Goal: Complete application form: Complete application form

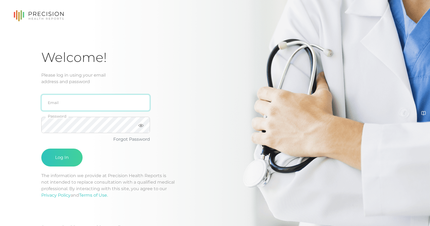
click at [82, 108] on input "email" at bounding box center [95, 103] width 109 height 16
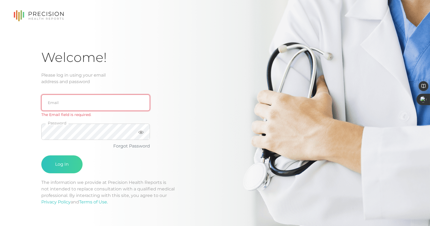
type input "[EMAIL_ADDRESS][DOMAIN_NAME]"
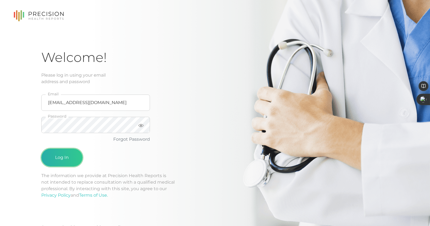
click at [69, 154] on button "Log In" at bounding box center [61, 158] width 41 height 18
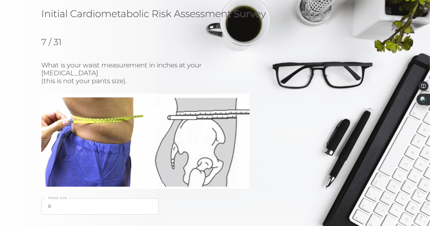
scroll to position [42, 0]
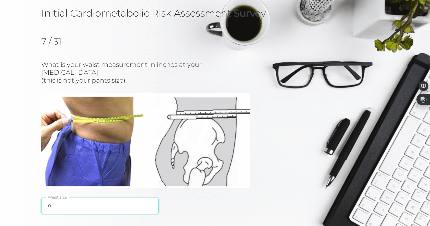
drag, startPoint x: 57, startPoint y: 201, endPoint x: 43, endPoint y: 200, distance: 13.6
click at [43, 200] on input "0" at bounding box center [99, 206] width 117 height 16
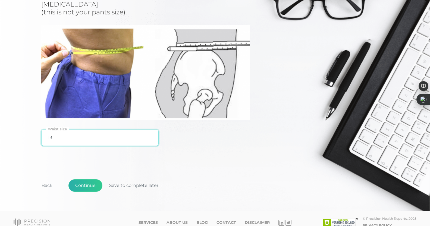
type input "13"
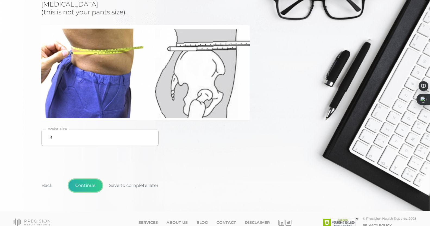
click at [78, 183] on button "Continue" at bounding box center [85, 185] width 34 height 12
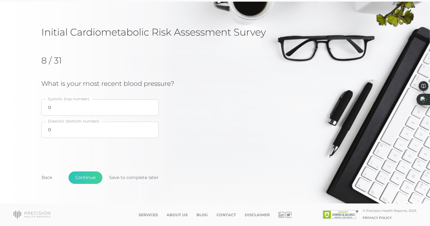
scroll to position [0, 0]
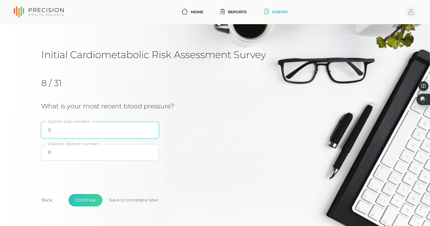
click at [79, 133] on input "0" at bounding box center [99, 130] width 117 height 16
type input "110"
click at [82, 150] on input "0" at bounding box center [99, 152] width 117 height 16
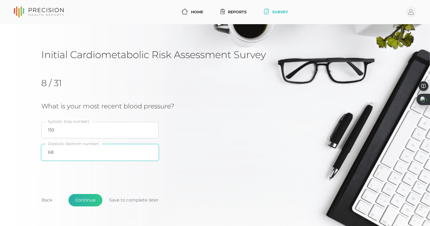
type input "68"
click at [96, 195] on button "Continue" at bounding box center [85, 200] width 34 height 12
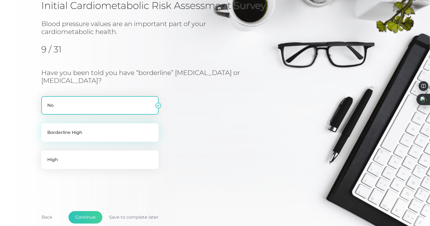
scroll to position [49, 0]
click at [105, 133] on label "Borderline High" at bounding box center [99, 132] width 117 height 18
click at [46, 128] on input "Borderline High" at bounding box center [43, 125] width 4 height 5
radio input "true"
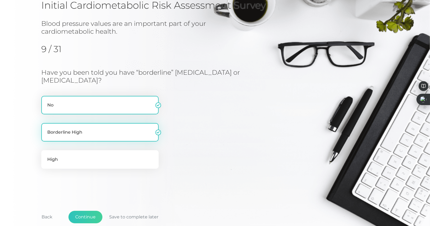
radio input "false"
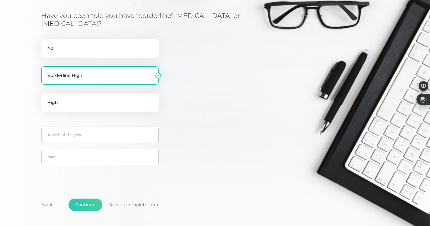
scroll to position [133, 0]
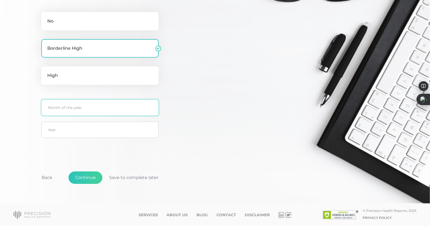
click at [87, 106] on input "text" at bounding box center [99, 107] width 117 height 16
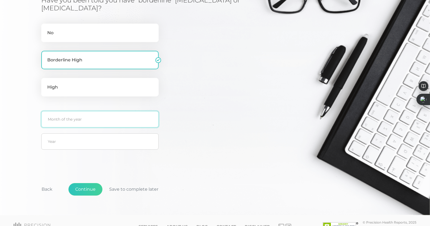
scroll to position [122, 0]
type input "09"
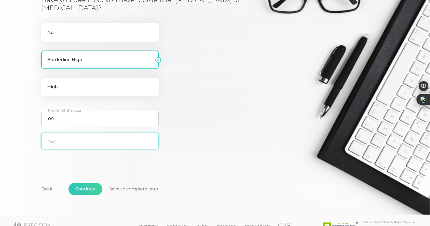
click at [85, 146] on input "text" at bounding box center [99, 141] width 117 height 16
type input "2024"
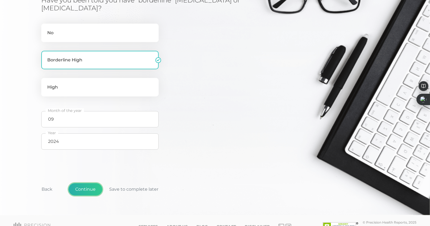
click at [89, 184] on button "Continue" at bounding box center [85, 189] width 34 height 12
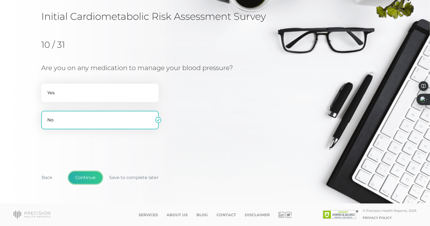
click at [101, 174] on button "Continue" at bounding box center [85, 177] width 34 height 12
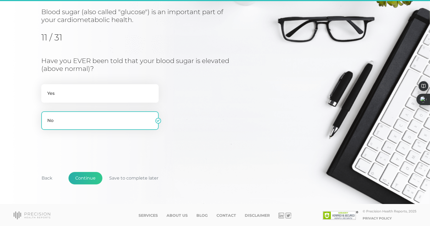
scroll to position [62, 0]
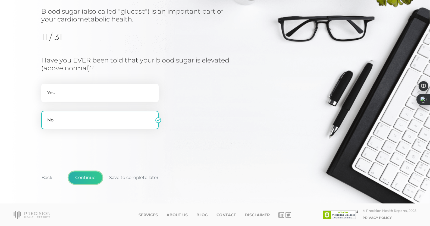
click at [94, 181] on button "Continue" at bounding box center [85, 177] width 34 height 12
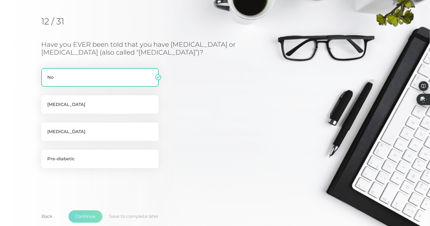
scroll to position [69, 0]
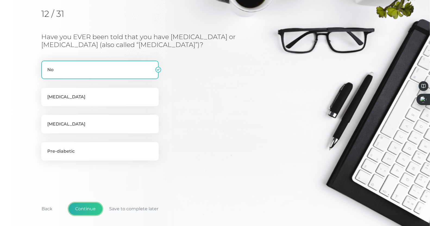
drag, startPoint x: 84, startPoint y: 206, endPoint x: 87, endPoint y: 198, distance: 8.8
click at [84, 206] on button "Continue" at bounding box center [85, 209] width 34 height 12
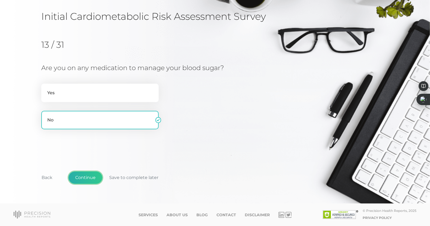
click at [88, 176] on button "Continue" at bounding box center [85, 177] width 34 height 12
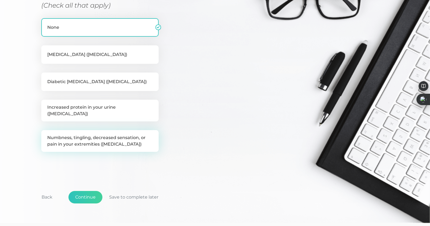
scroll to position [125, 0]
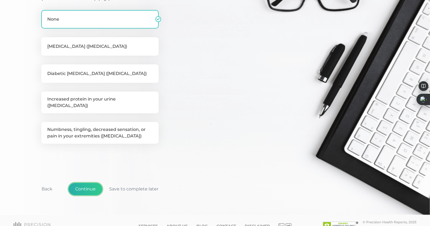
click at [85, 183] on button "Continue" at bounding box center [85, 189] width 34 height 12
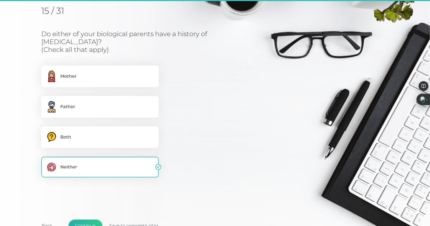
scroll to position [69, 0]
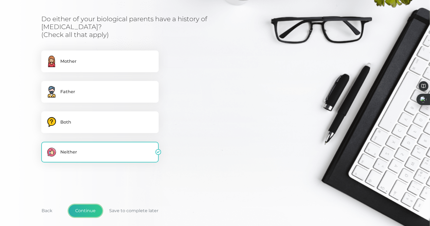
click at [87, 205] on button "Continue" at bounding box center [85, 211] width 34 height 12
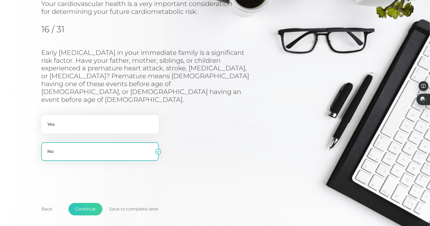
scroll to position [46, 0]
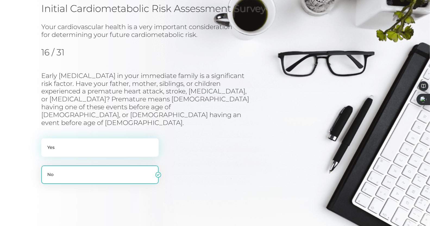
click at [84, 138] on label "Yes" at bounding box center [99, 147] width 117 height 18
click at [46, 138] on input "Yes" at bounding box center [43, 140] width 4 height 5
radio input "true"
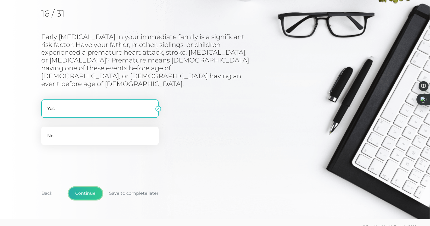
click at [86, 187] on button "Continue" at bounding box center [85, 193] width 34 height 12
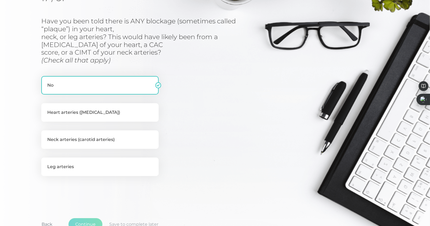
scroll to position [69, 0]
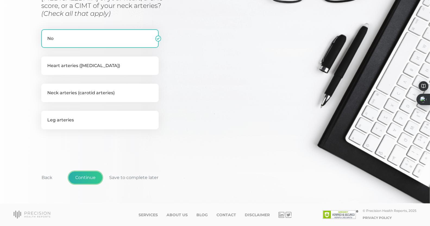
click at [84, 175] on button "Continue" at bounding box center [85, 177] width 34 height 12
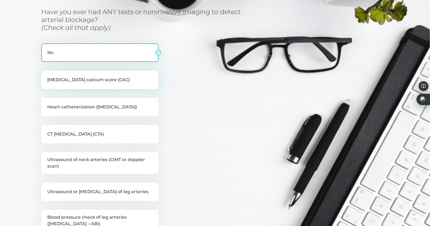
scroll to position [86, 0]
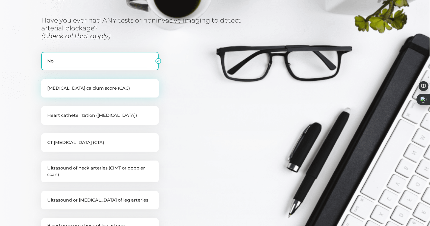
click at [108, 93] on label "[MEDICAL_DATA] calcium score (CAC)" at bounding box center [99, 88] width 117 height 18
click at [46, 84] on input "[MEDICAL_DATA] calcium score (CAC)" at bounding box center [43, 81] width 4 height 5
checkbox input "true"
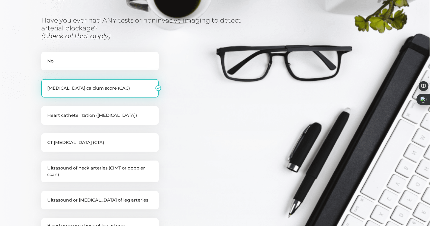
checkbox input "false"
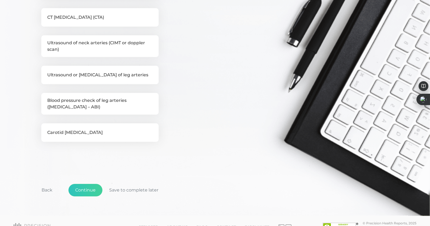
scroll to position [223, 0]
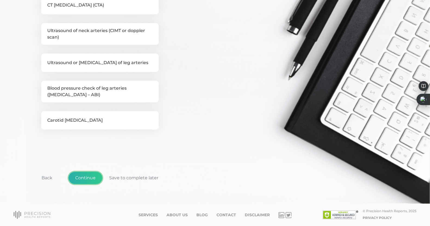
drag, startPoint x: 87, startPoint y: 178, endPoint x: 99, endPoint y: 181, distance: 11.4
click at [88, 178] on button "Continue" at bounding box center [85, 178] width 34 height 12
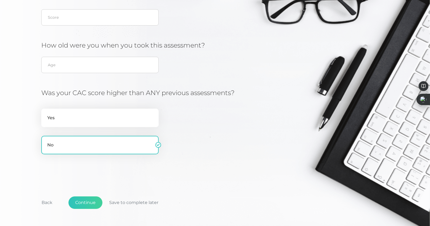
scroll to position [137, 0]
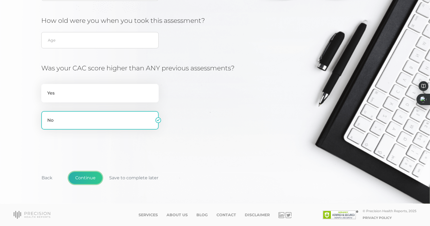
click at [90, 176] on button "Continue" at bounding box center [85, 178] width 34 height 12
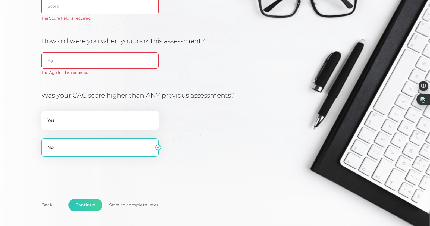
scroll to position [151, 0]
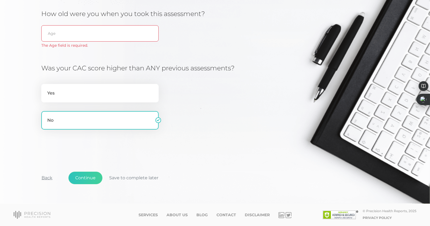
click at [48, 179] on button "Back" at bounding box center [47, 178] width 24 height 12
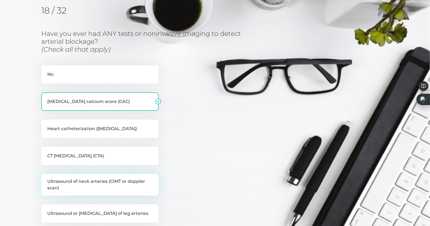
scroll to position [69, 0]
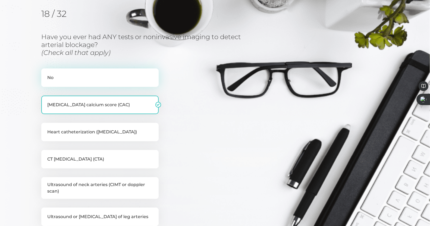
click at [53, 80] on label "No" at bounding box center [99, 77] width 117 height 18
click at [46, 74] on input "No" at bounding box center [43, 70] width 4 height 5
checkbox input "true"
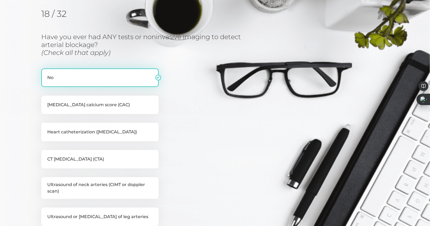
checkbox input "false"
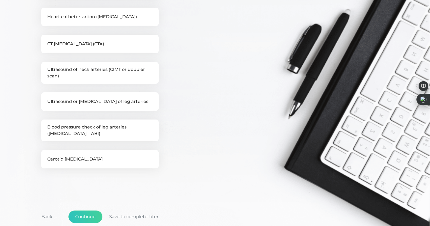
scroll to position [223, 0]
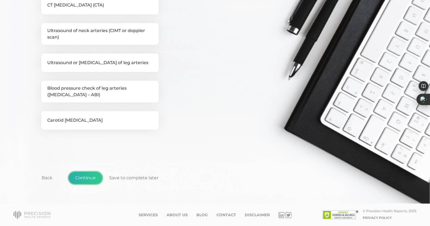
click at [82, 179] on button "Continue" at bounding box center [85, 178] width 34 height 12
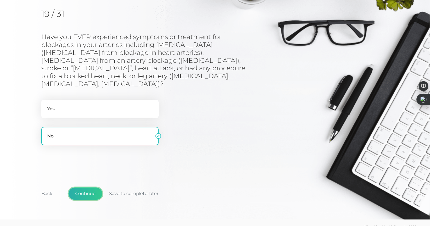
click at [82, 187] on button "Continue" at bounding box center [85, 193] width 34 height 12
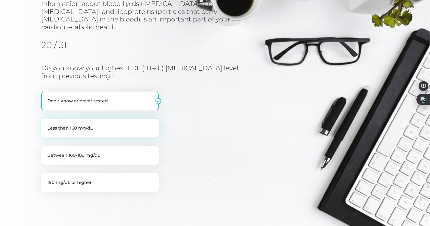
click at [103, 126] on label "Less than 160 mg/dL" at bounding box center [99, 128] width 117 height 18
click at [46, 124] on input "Less than 160 mg/dL" at bounding box center [43, 121] width 4 height 5
radio input "true"
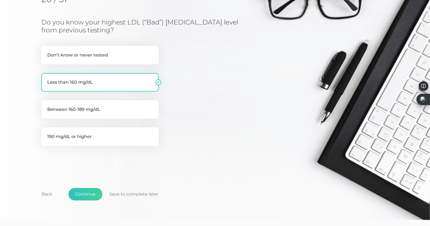
scroll to position [124, 0]
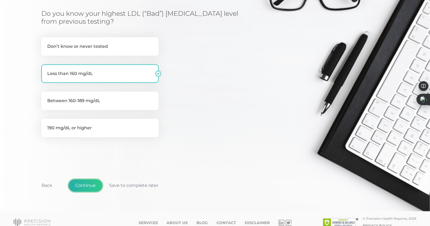
click at [94, 181] on button "Continue" at bounding box center [85, 185] width 34 height 12
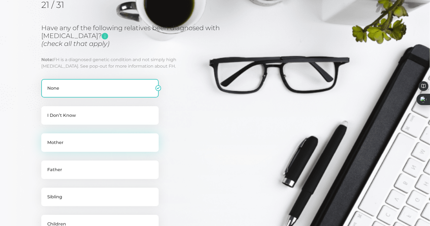
scroll to position [76, 0]
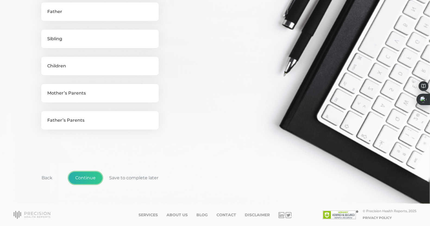
click at [87, 175] on button "Continue" at bounding box center [85, 178] width 34 height 12
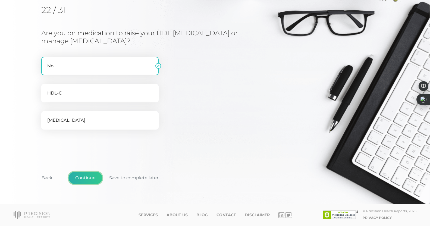
click at [87, 174] on button "Continue" at bounding box center [85, 178] width 34 height 12
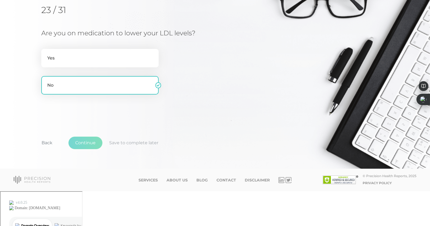
scroll to position [38, 0]
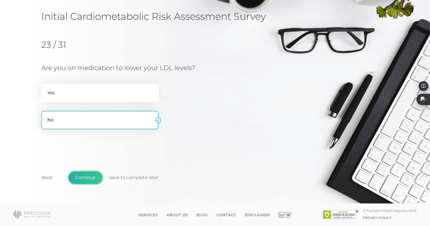
click at [86, 177] on button "Continue" at bounding box center [85, 177] width 34 height 12
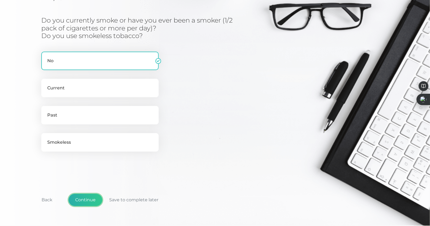
click at [86, 198] on button "Continue" at bounding box center [85, 200] width 34 height 12
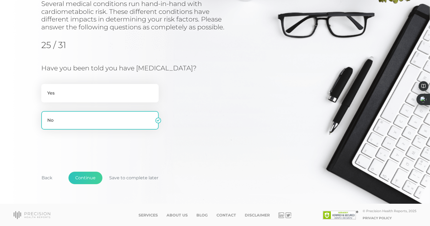
scroll to position [1, 0]
click at [83, 175] on button "Continue" at bounding box center [85, 177] width 34 height 12
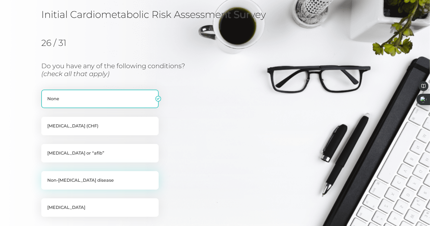
scroll to position [55, 0]
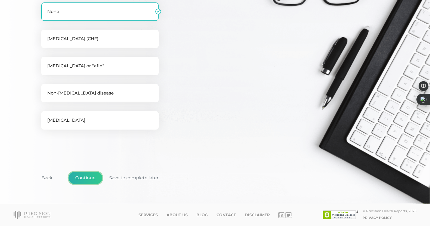
click at [85, 176] on button "Continue" at bounding box center [85, 178] width 34 height 12
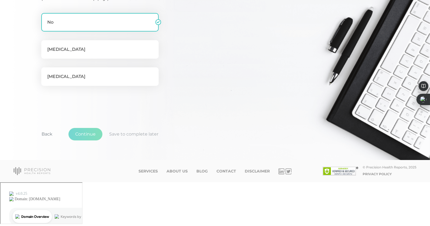
scroll to position [69, 0]
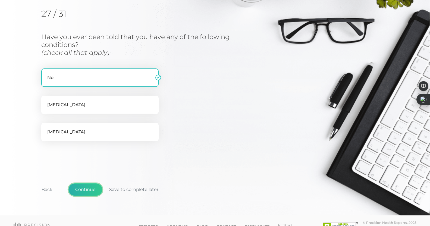
click at [83, 189] on button "Continue" at bounding box center [85, 189] width 34 height 12
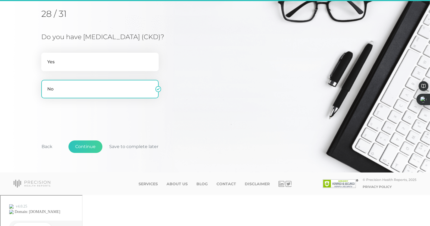
scroll to position [38, 0]
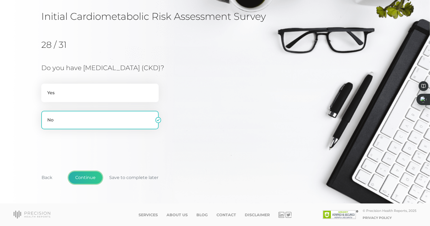
click at [88, 177] on button "Continue" at bounding box center [85, 177] width 34 height 12
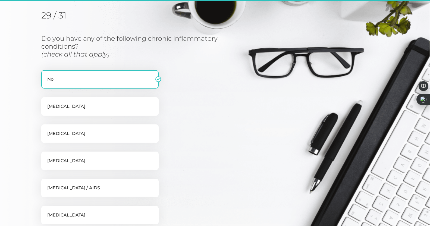
scroll to position [69, 0]
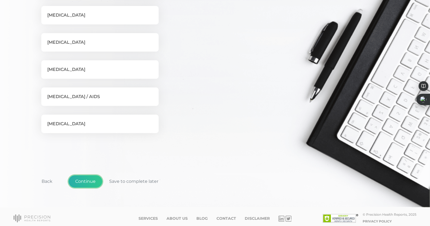
click at [87, 182] on button "Continue" at bounding box center [85, 181] width 34 height 12
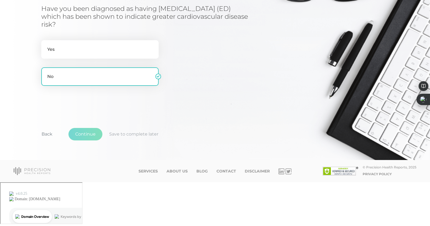
scroll to position [54, 0]
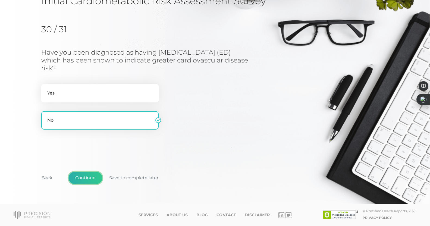
click at [87, 182] on button "Continue" at bounding box center [85, 178] width 34 height 12
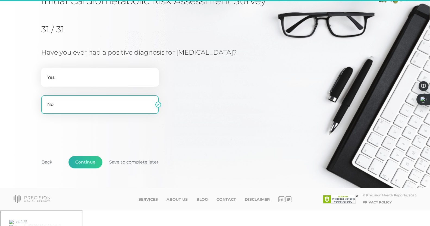
scroll to position [38, 0]
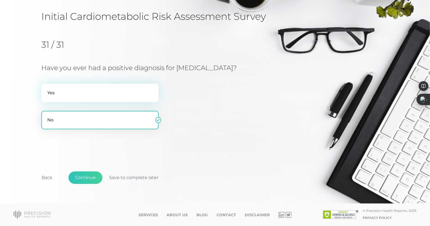
click at [62, 91] on label "Yes" at bounding box center [99, 93] width 117 height 18
click at [46, 89] on input "Yes" at bounding box center [43, 86] width 4 height 5
radio input "true"
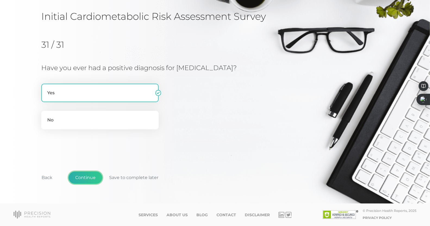
click at [86, 179] on button "Continue" at bounding box center [85, 177] width 34 height 12
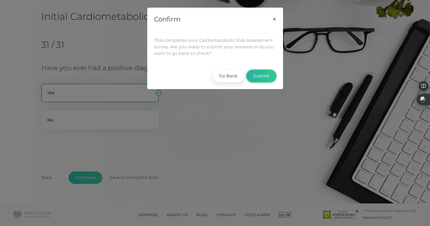
click at [261, 78] on button "Submit" at bounding box center [261, 76] width 30 height 12
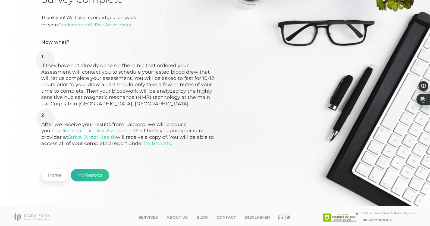
scroll to position [58, 0]
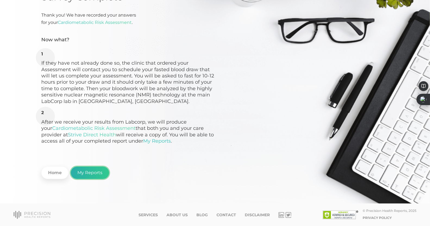
click at [90, 173] on link "My Reports" at bounding box center [90, 173] width 39 height 12
